Goal: Use online tool/utility: Utilize a website feature to perform a specific function

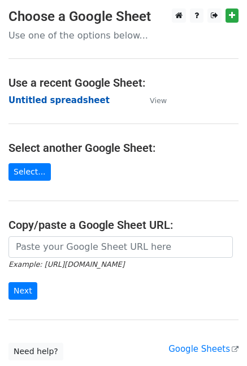
click at [70, 101] on strong "Untitled spreadsheet" at bounding box center [58, 100] width 101 height 10
